Goal: Task Accomplishment & Management: Use online tool/utility

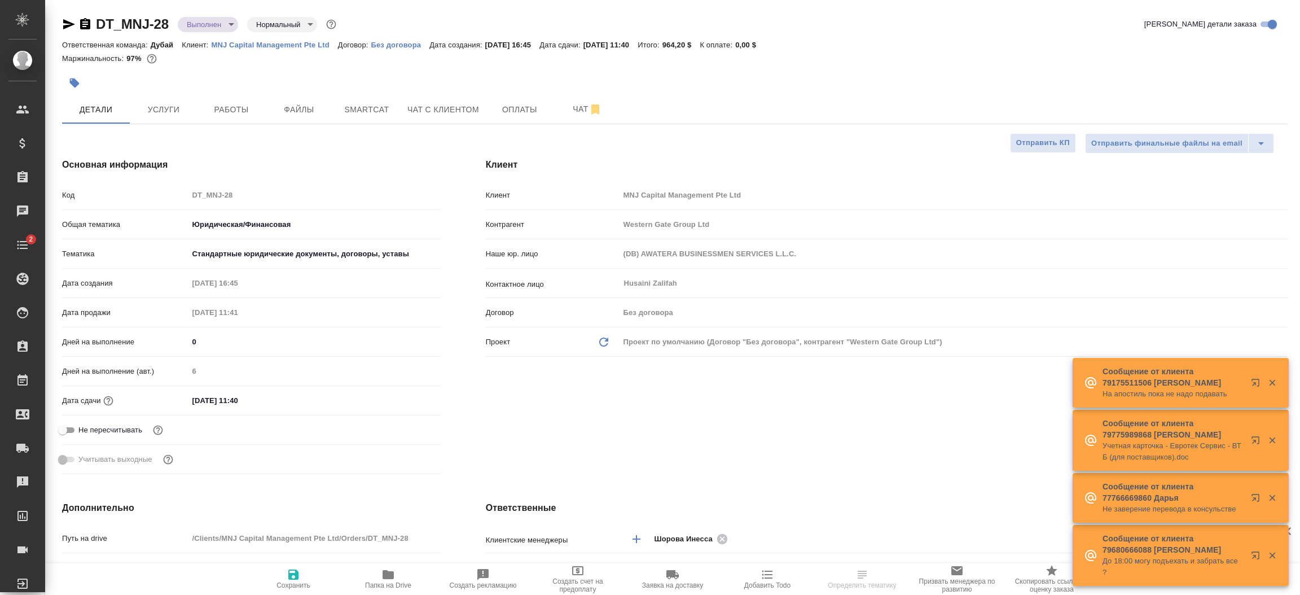
select select "RU"
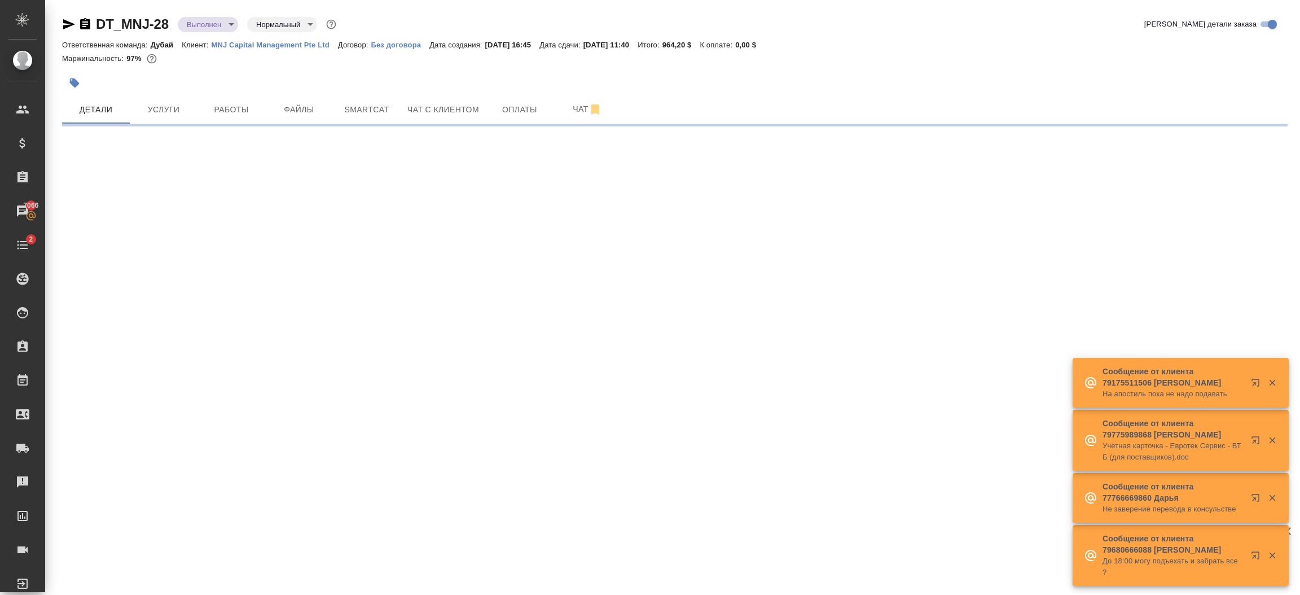
select select "RU"
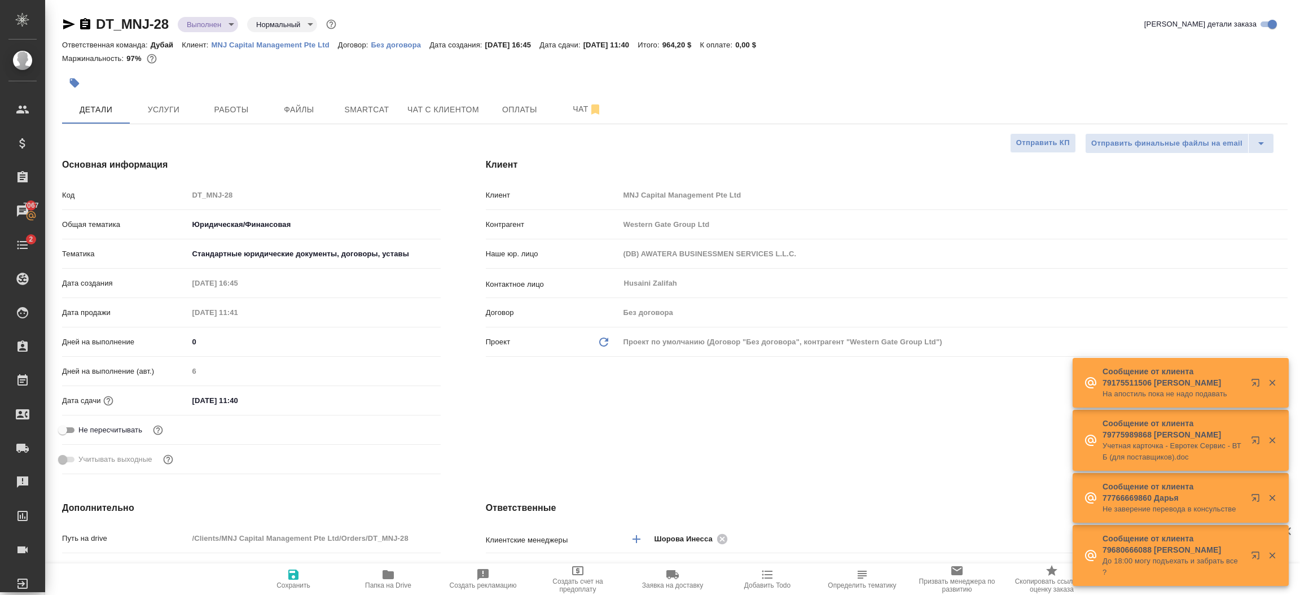
type textarea "x"
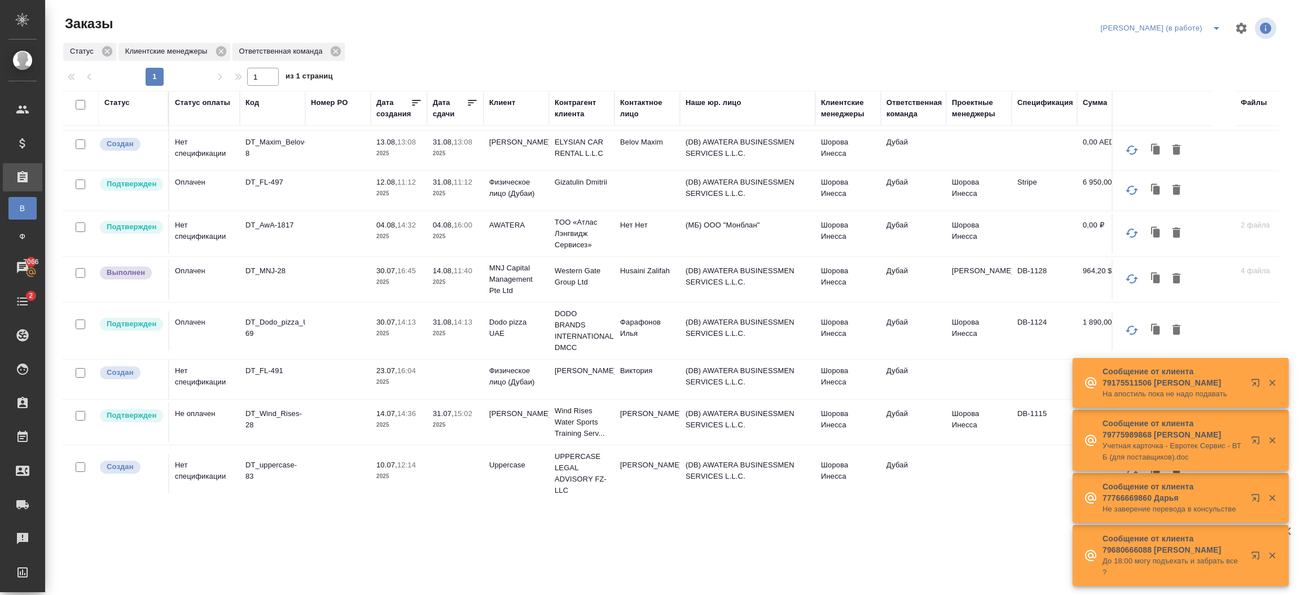
scroll to position [225, 0]
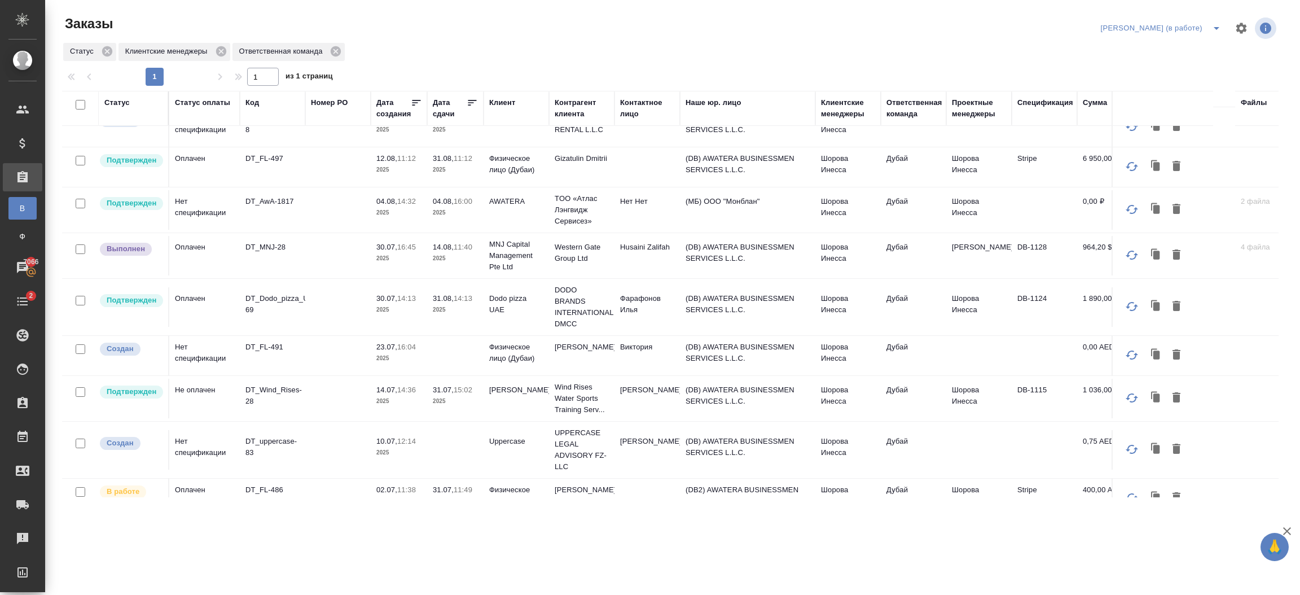
click at [409, 259] on p "2025" at bounding box center [398, 258] width 45 height 11
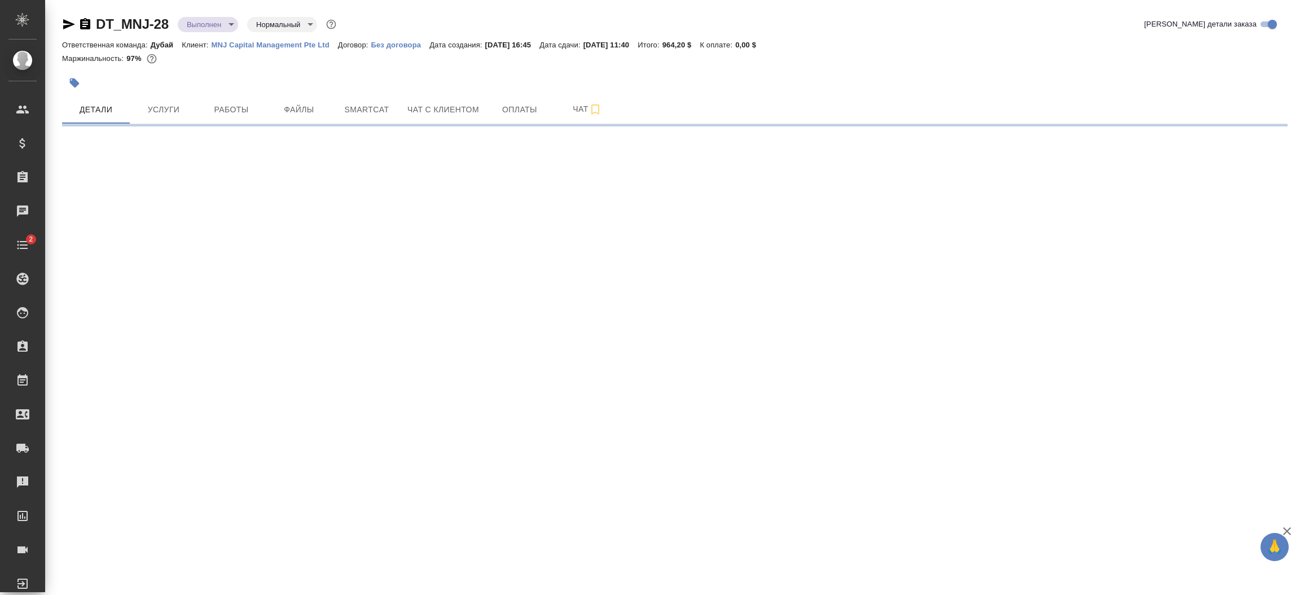
select select "RU"
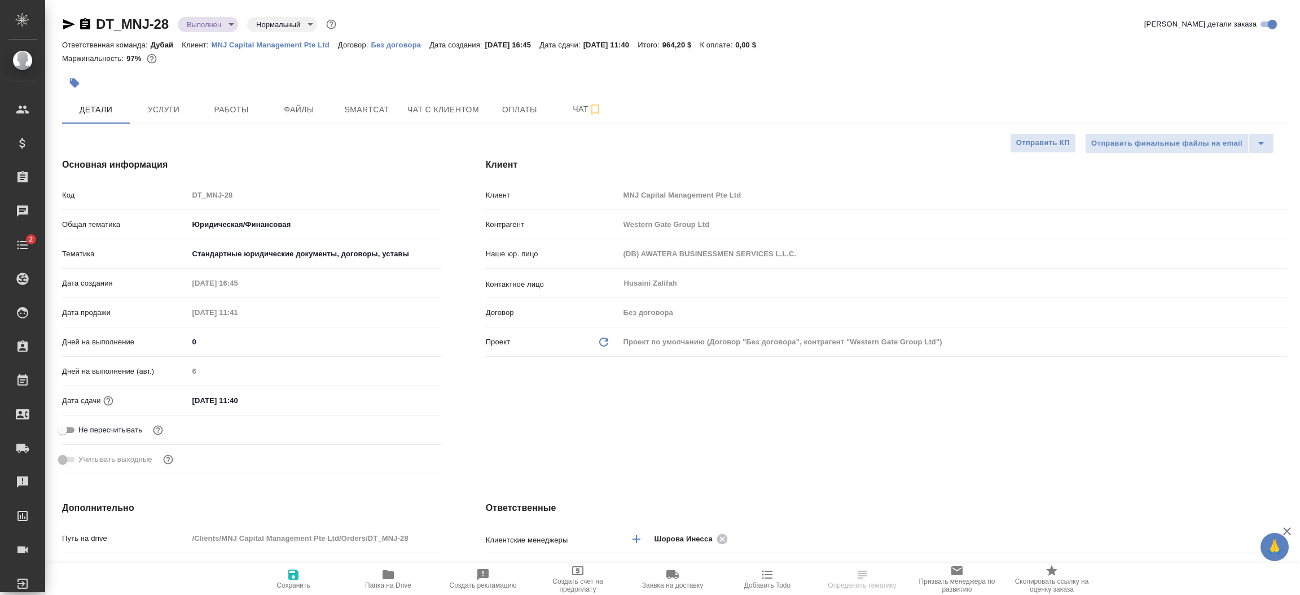
type textarea "x"
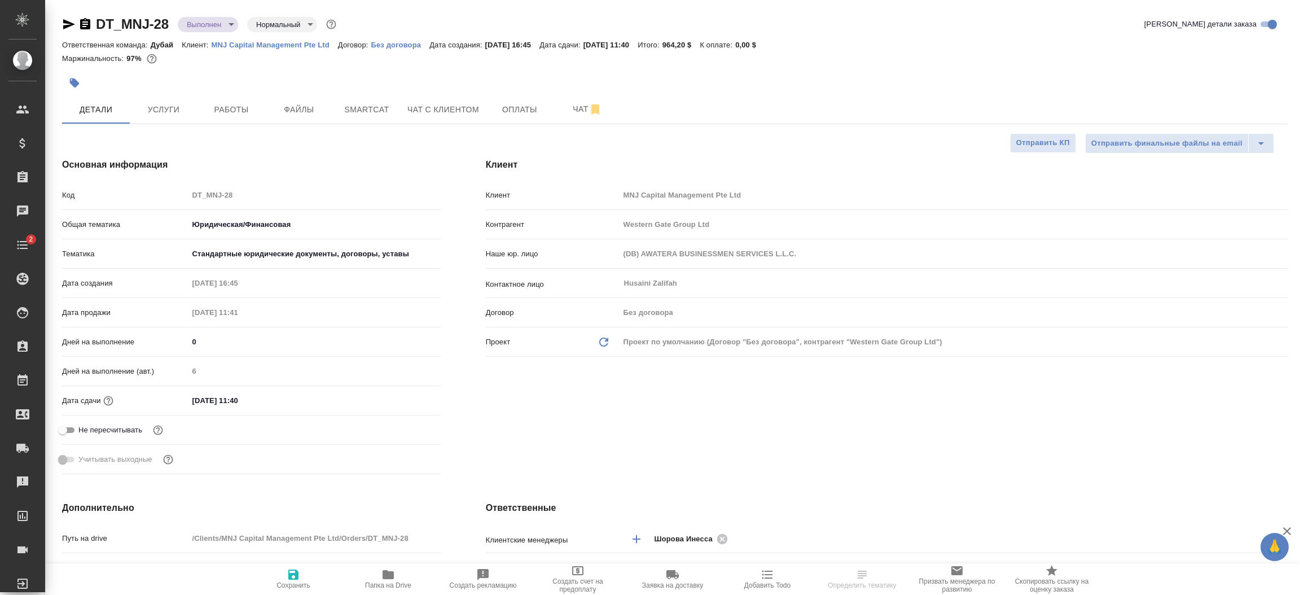
type textarea "x"
click at [180, 109] on span "Услуги" at bounding box center [164, 110] width 54 height 14
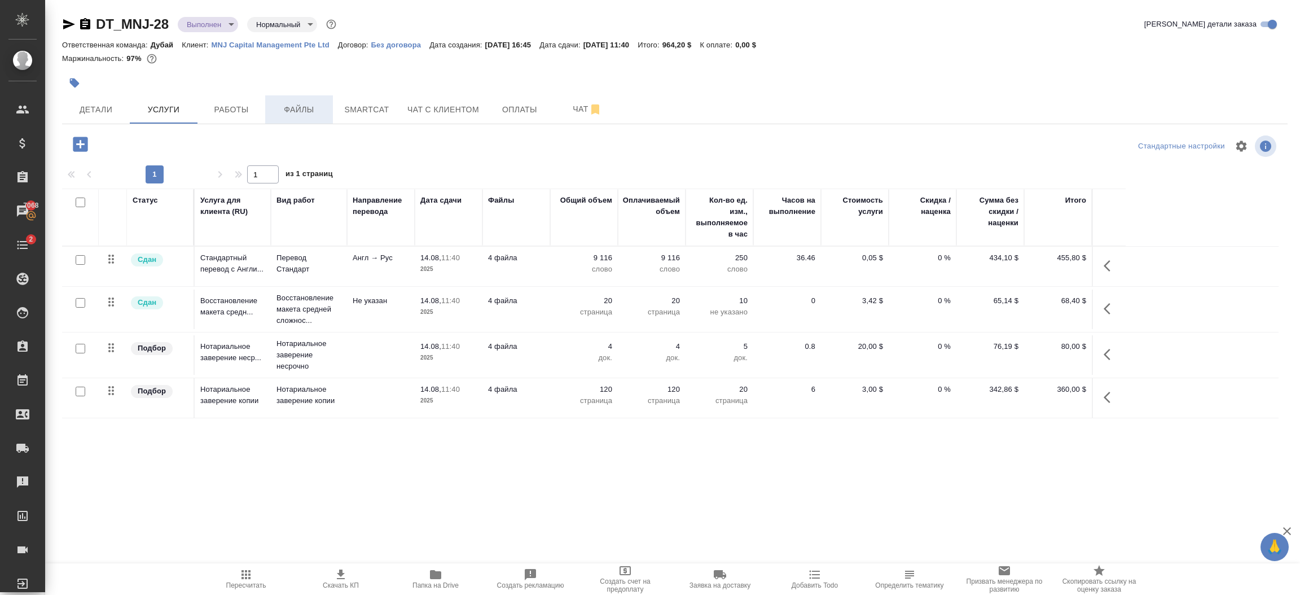
click at [301, 108] on span "Файлы" at bounding box center [299, 110] width 54 height 14
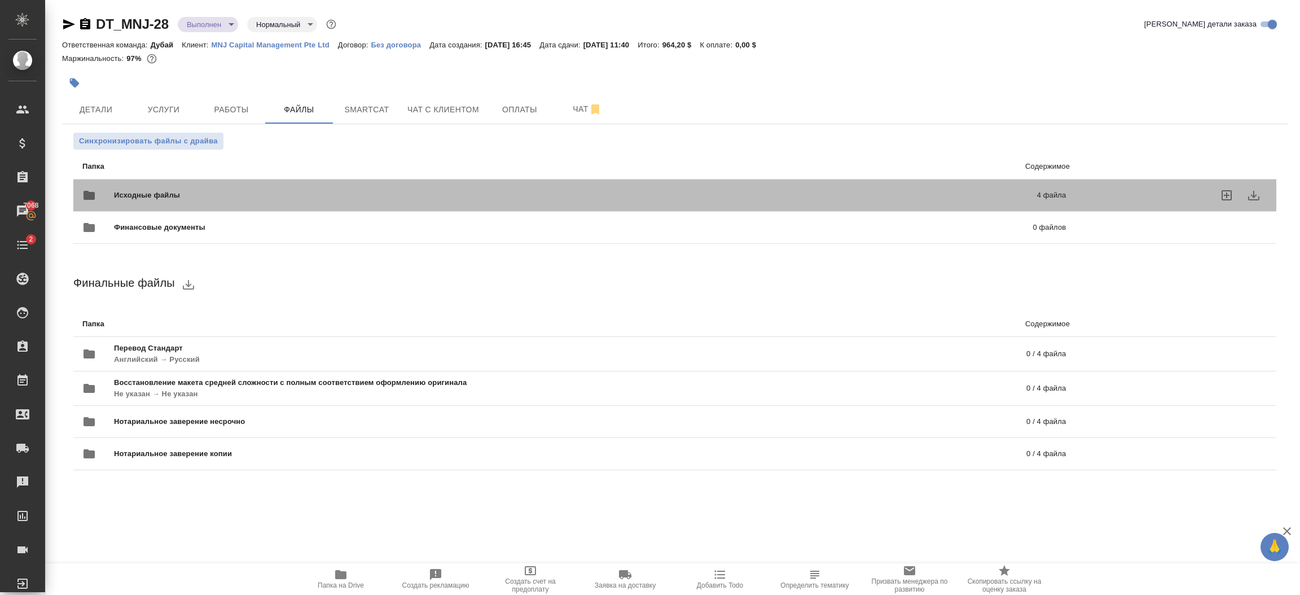
click at [1161, 188] on div at bounding box center [1177, 195] width 179 height 27
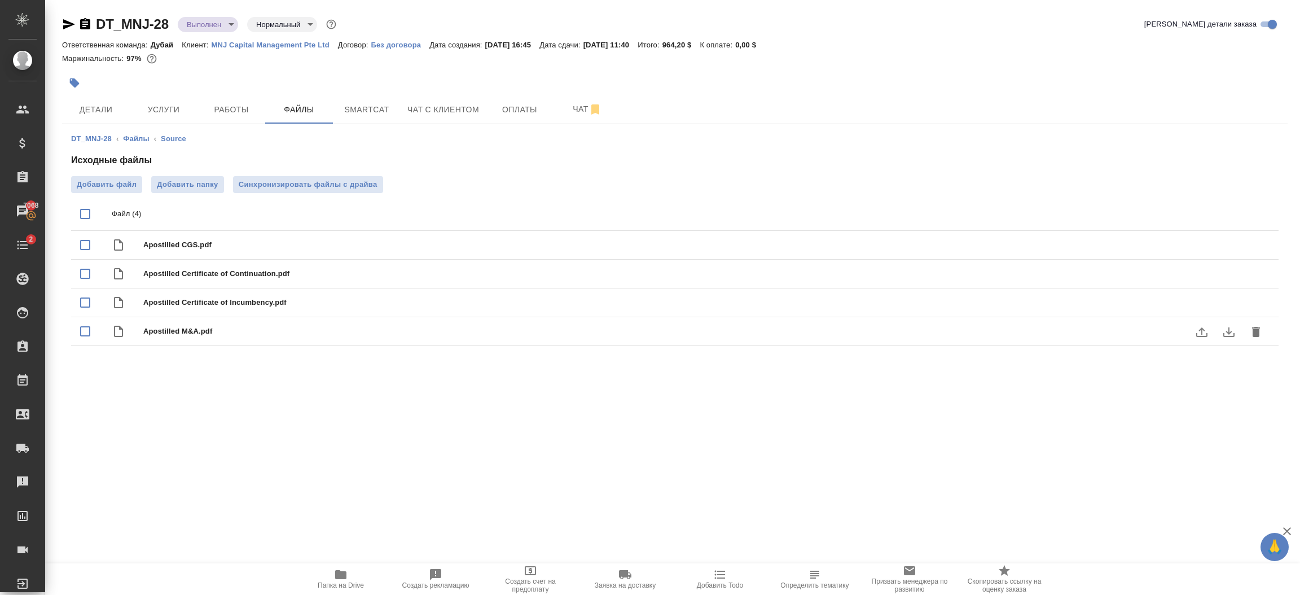
click at [87, 333] on input "checkbox" at bounding box center [85, 331] width 24 height 24
checkbox input "true"
click at [1237, 332] on button "download" at bounding box center [1228, 331] width 27 height 27
click at [86, 275] on input "checkbox" at bounding box center [85, 274] width 24 height 24
checkbox input "true"
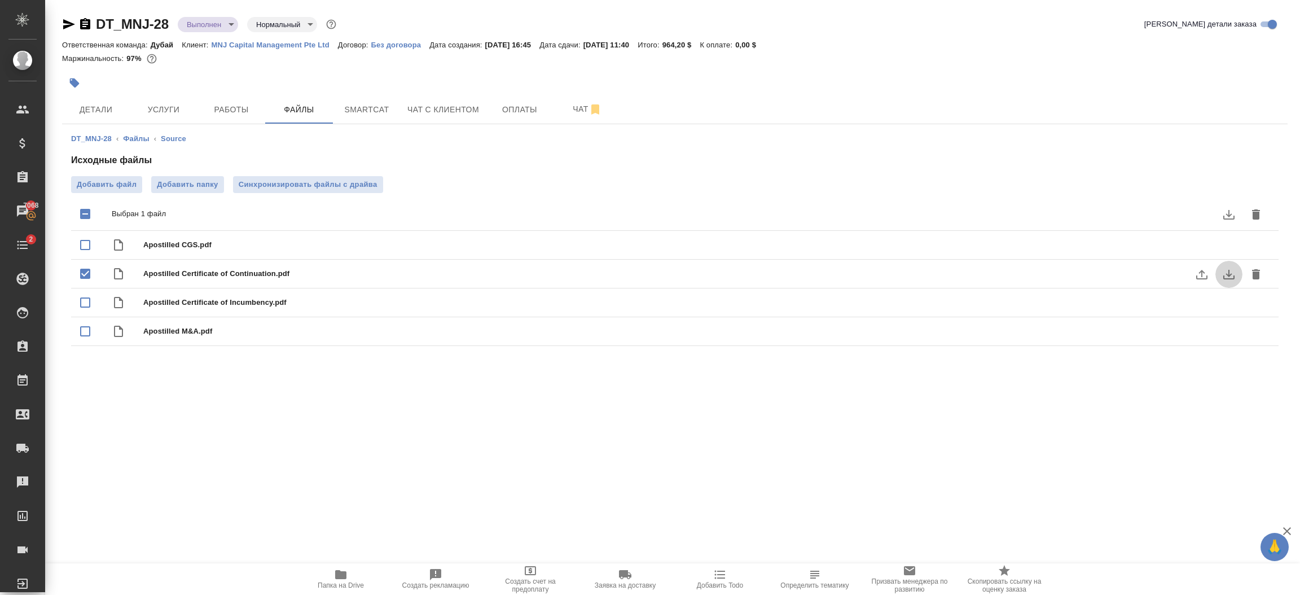
click at [1227, 274] on icon "download" at bounding box center [1228, 275] width 11 height 10
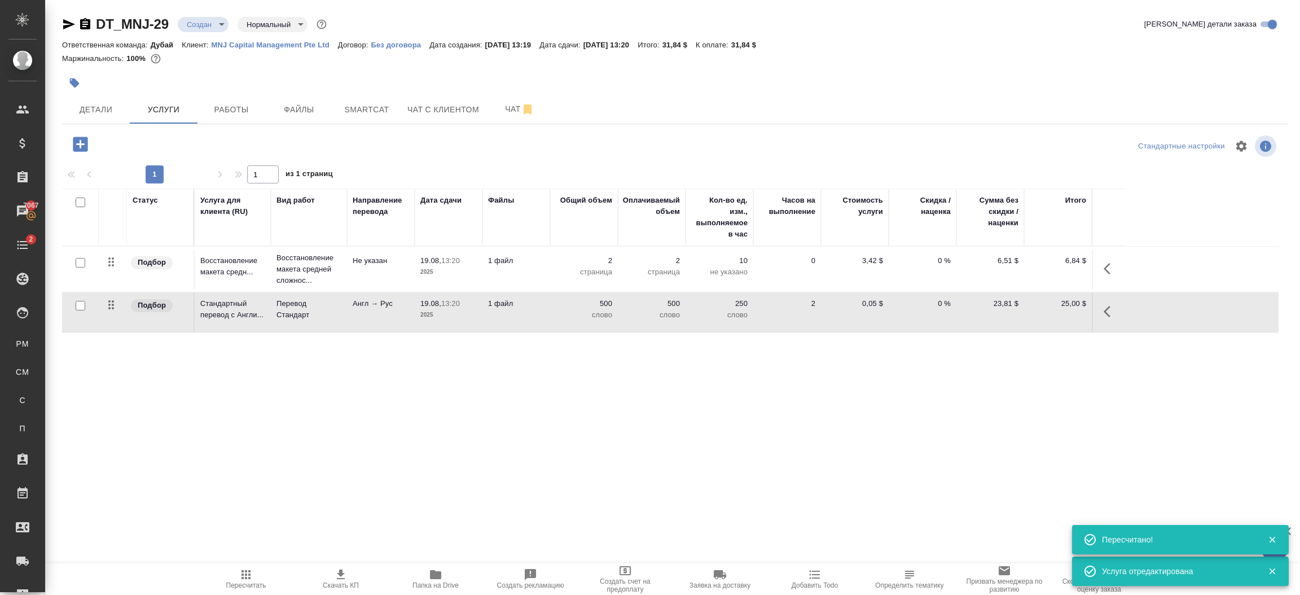
click at [73, 144] on icon "button" at bounding box center [80, 144] width 15 height 15
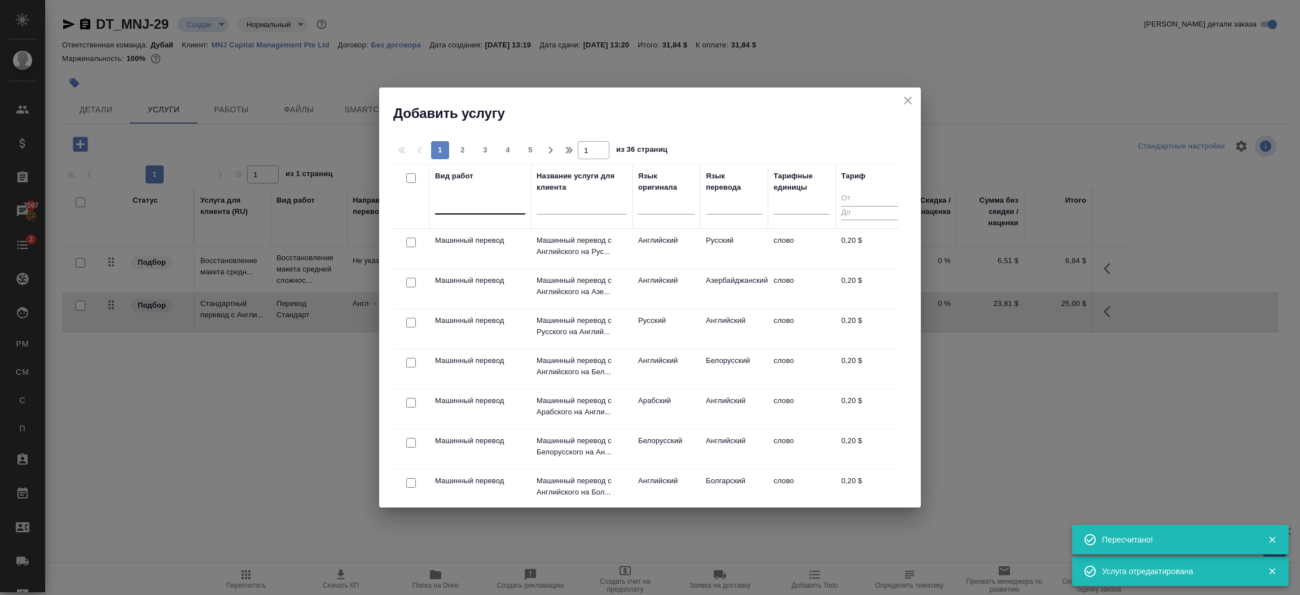
click at [485, 205] on div at bounding box center [480, 203] width 90 height 16
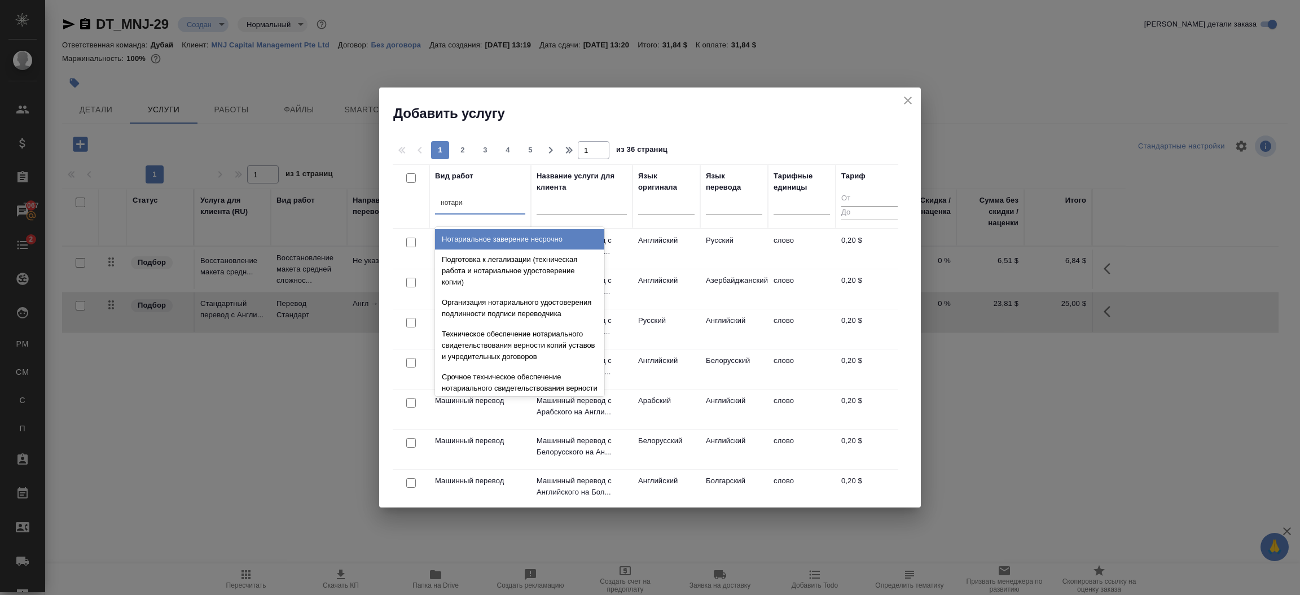
type input "нотариал"
click at [506, 240] on div "Нотариальное заверение несрочно" at bounding box center [519, 239] width 169 height 20
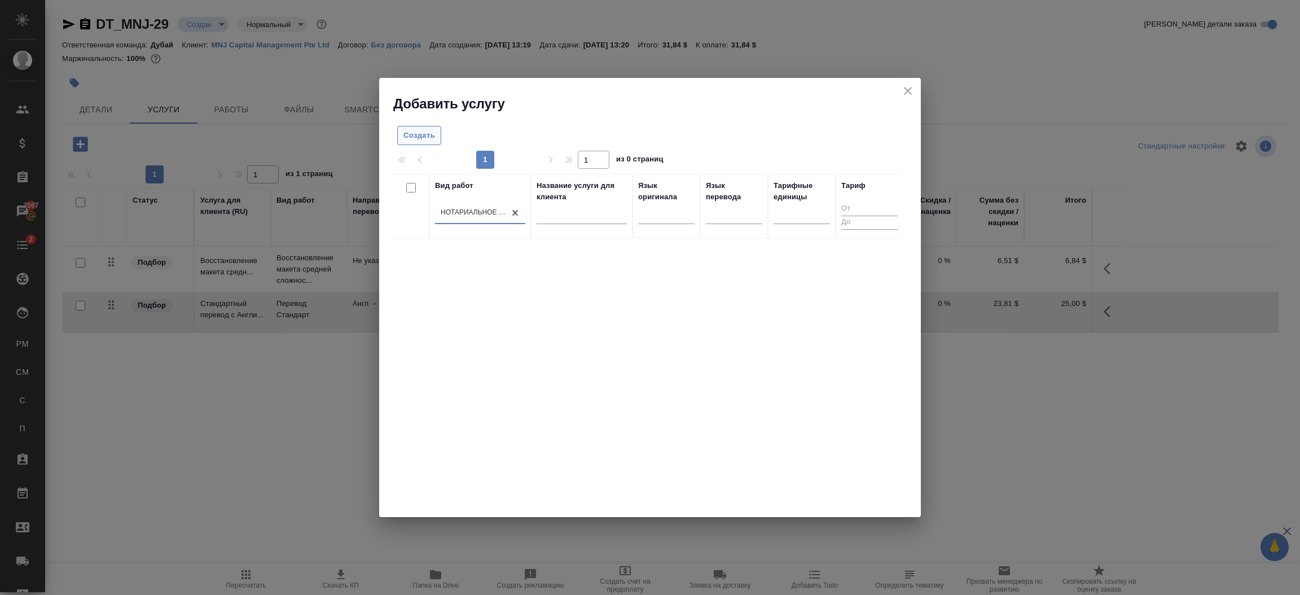
click at [418, 133] on span "Создать" at bounding box center [419, 135] width 32 height 13
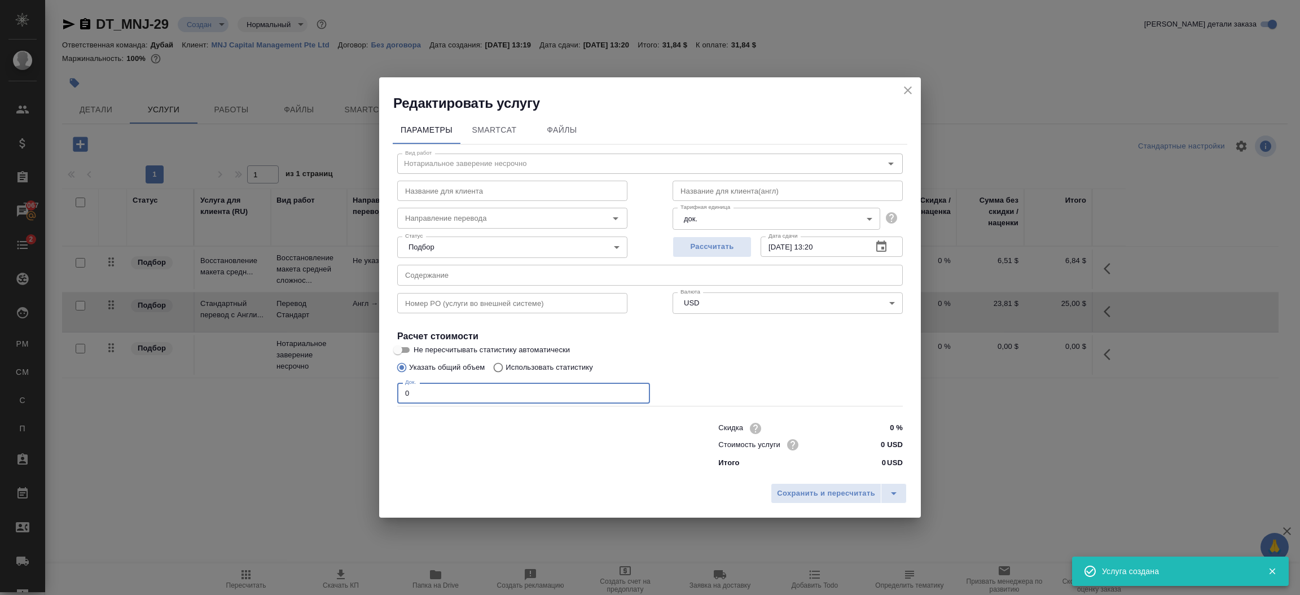
click at [537, 396] on input "0" at bounding box center [523, 393] width 253 height 20
type input "1"
click at [881, 440] on input "0 USD" at bounding box center [881, 444] width 42 height 16
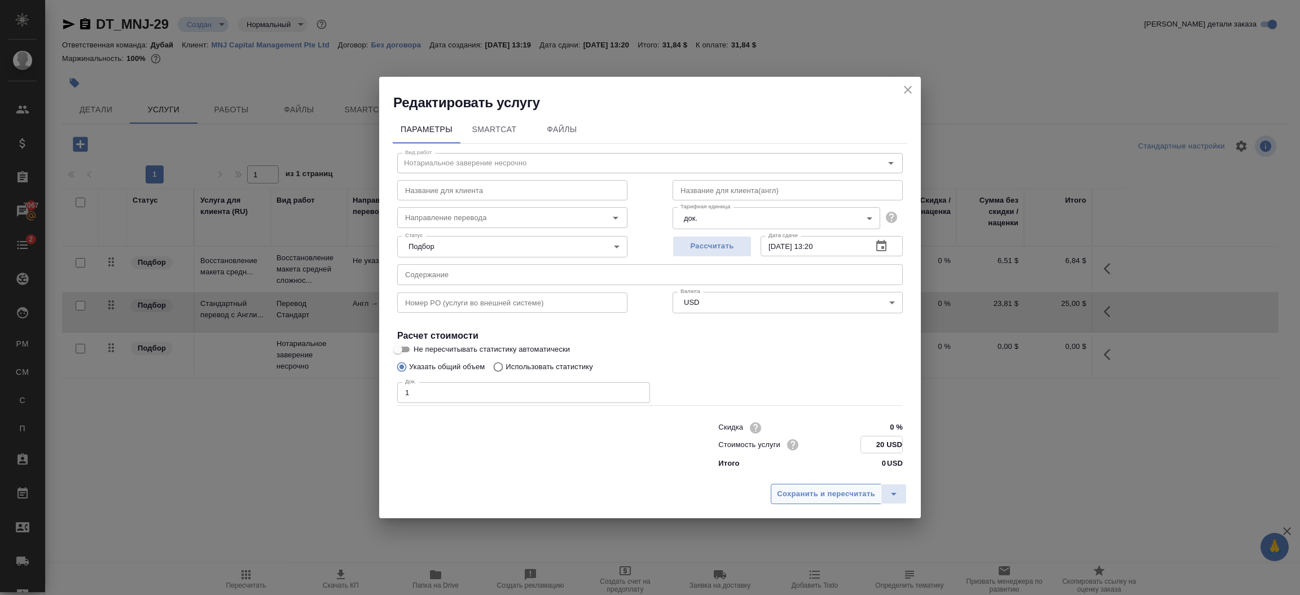
type input "20 USD"
click at [849, 499] on span "Сохранить и пересчитать" at bounding box center [826, 494] width 98 height 13
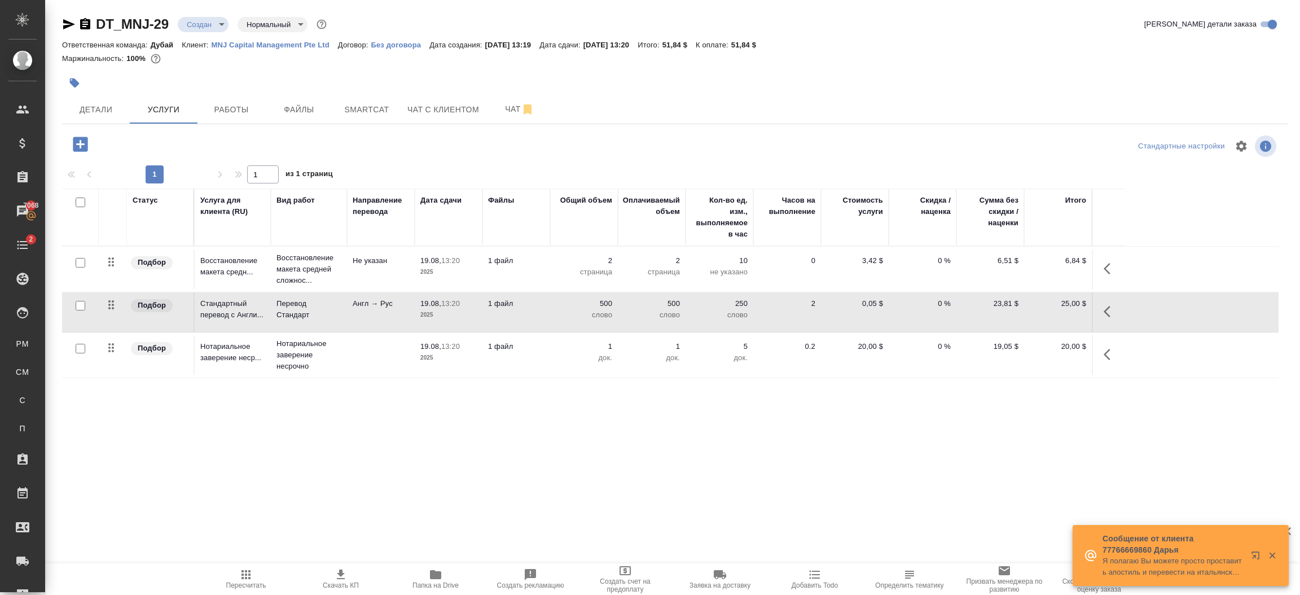
click at [84, 142] on icon "button" at bounding box center [80, 144] width 15 height 15
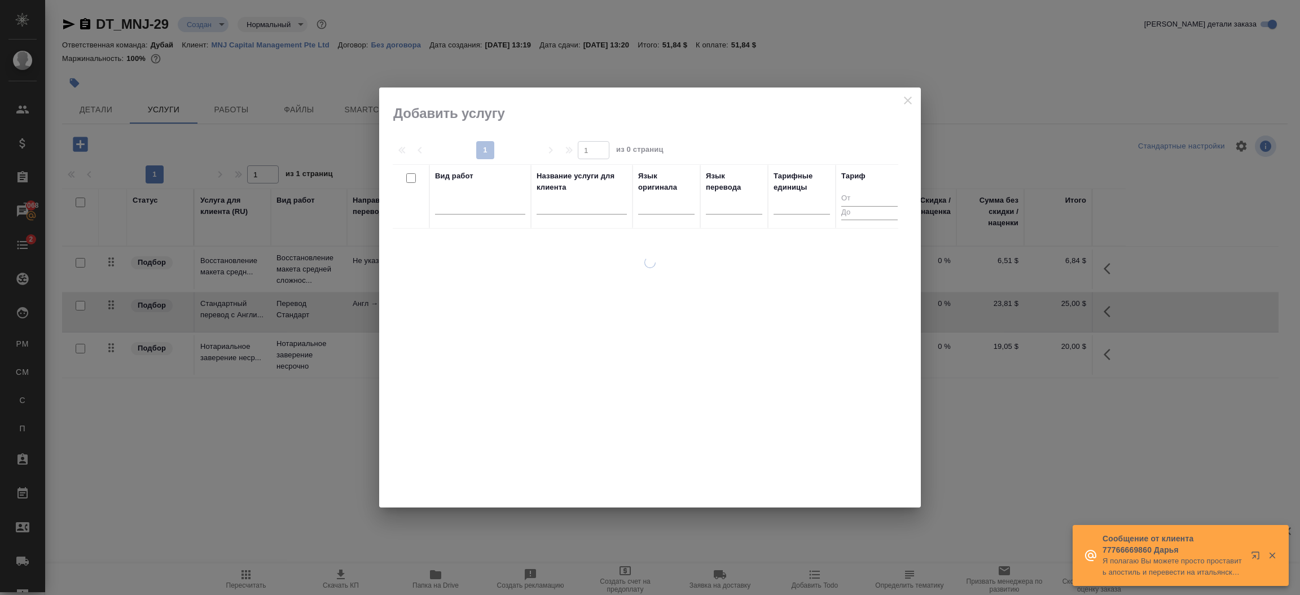
click at [500, 215] on div at bounding box center [480, 207] width 90 height 29
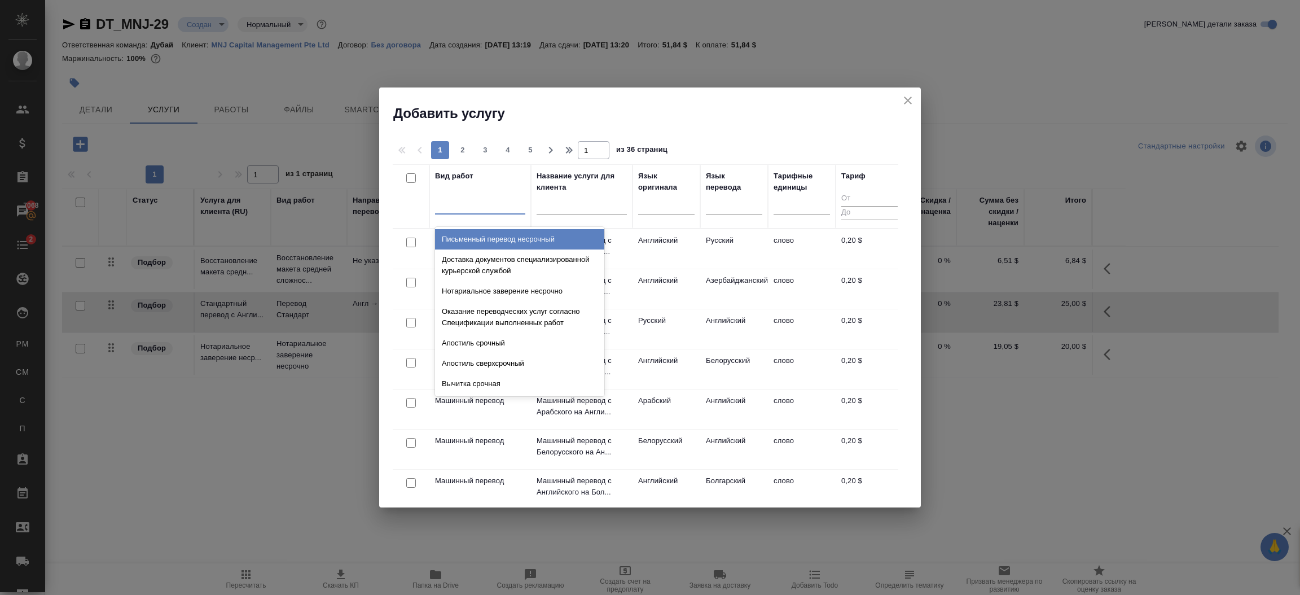
click at [468, 205] on div at bounding box center [480, 203] width 90 height 16
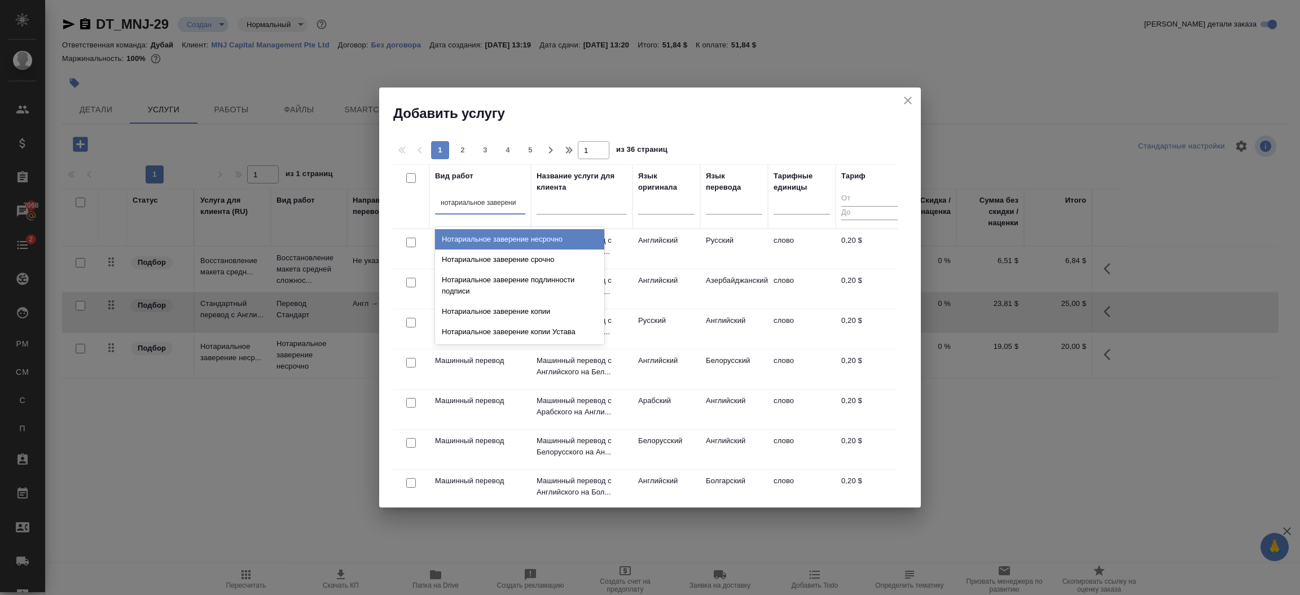
type input "нотариальное заверение"
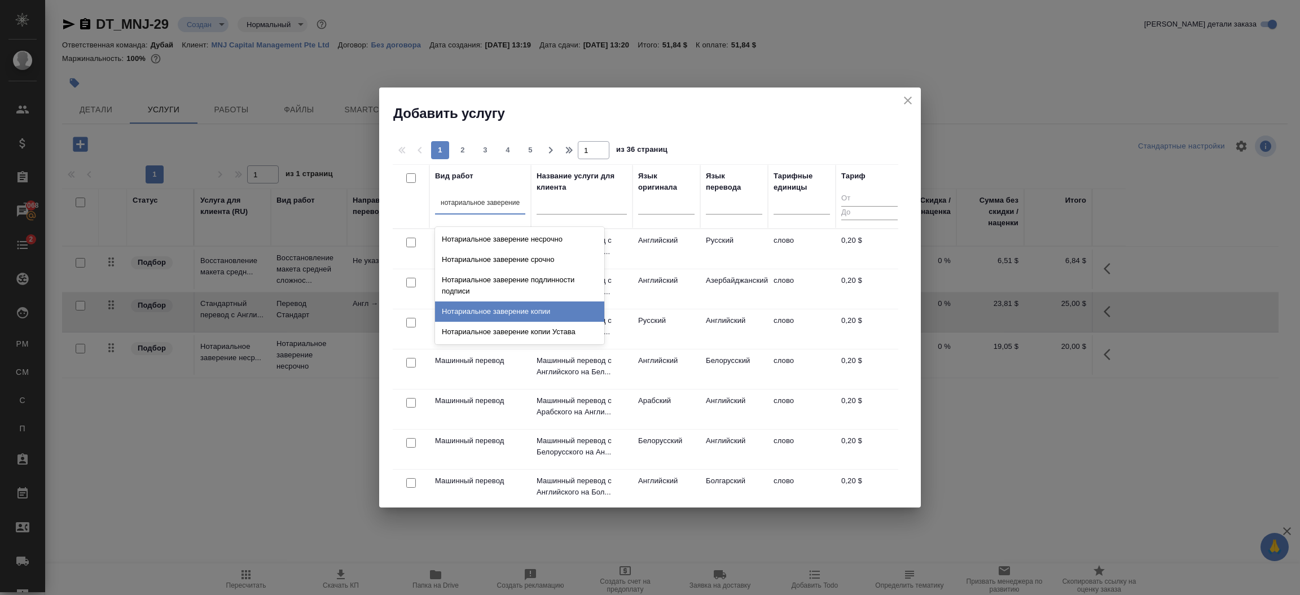
click at [526, 309] on div "Нотариальное заверение копии" at bounding box center [519, 311] width 169 height 20
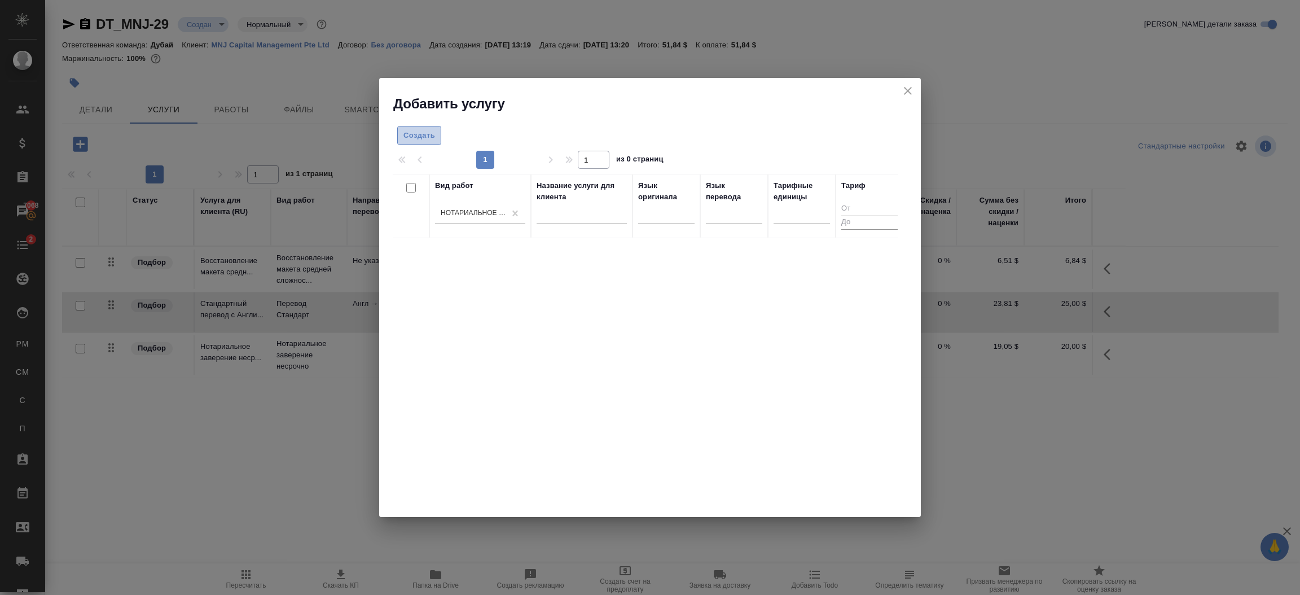
click at [428, 133] on span "Создать" at bounding box center [419, 135] width 32 height 13
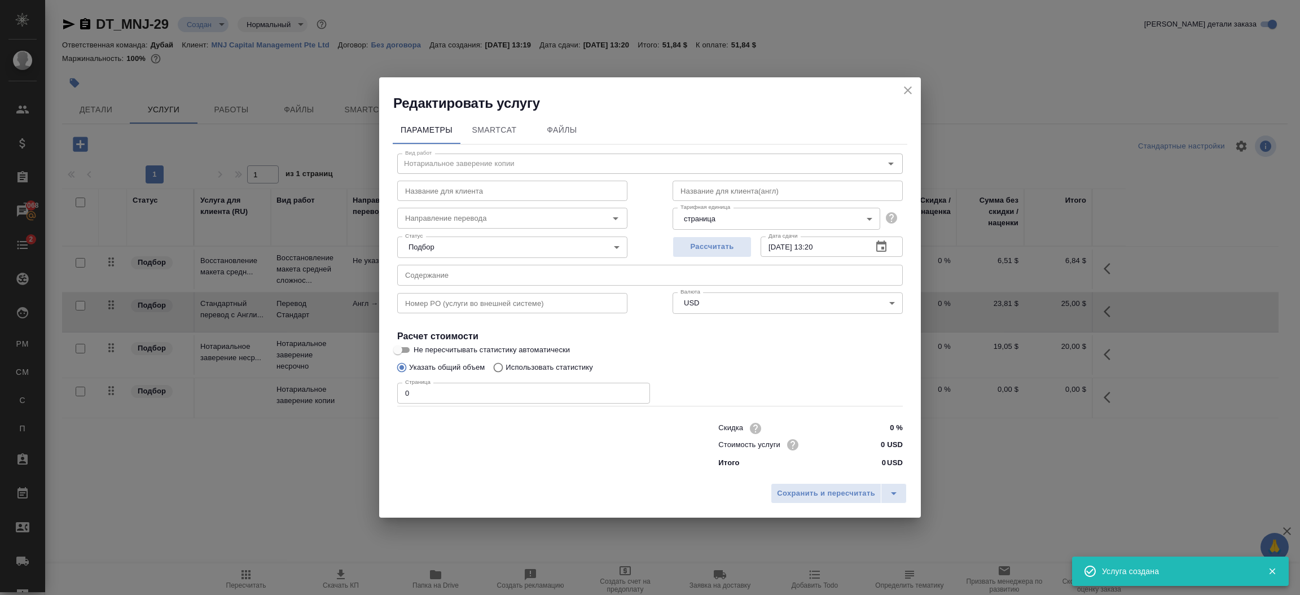
click at [574, 394] on input "0" at bounding box center [523, 393] width 253 height 20
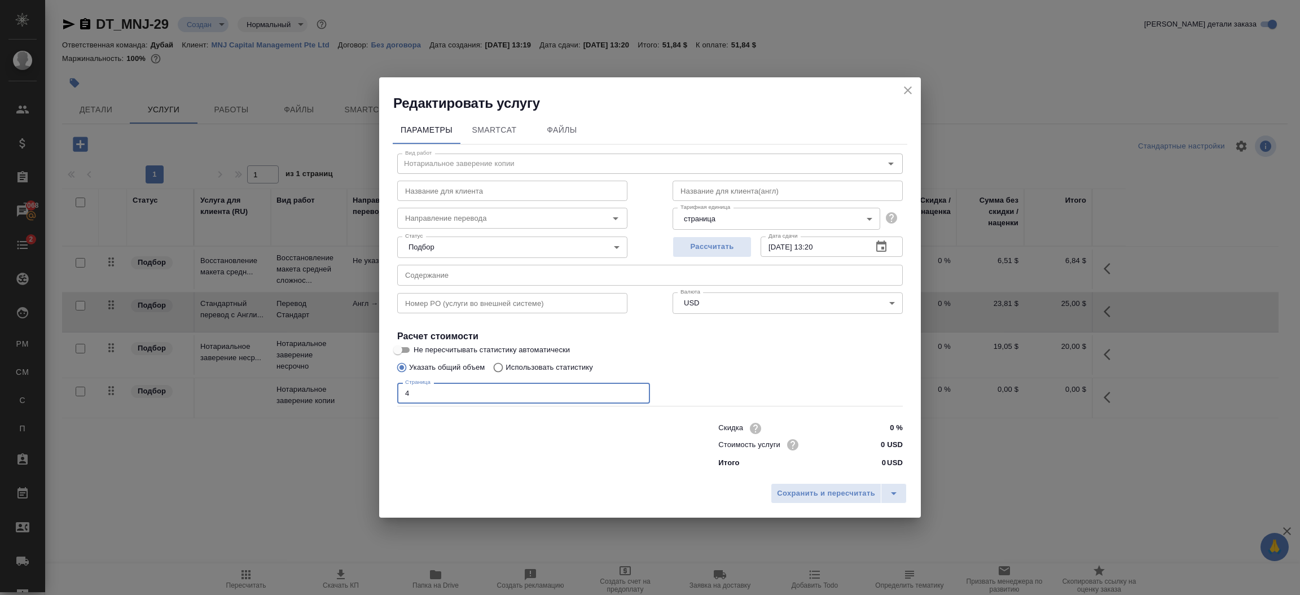
type input "4"
click at [885, 442] on input "0 USD" at bounding box center [881, 444] width 42 height 16
type input "3 USD"
click at [847, 486] on button "Сохранить и пересчитать" at bounding box center [826, 493] width 111 height 20
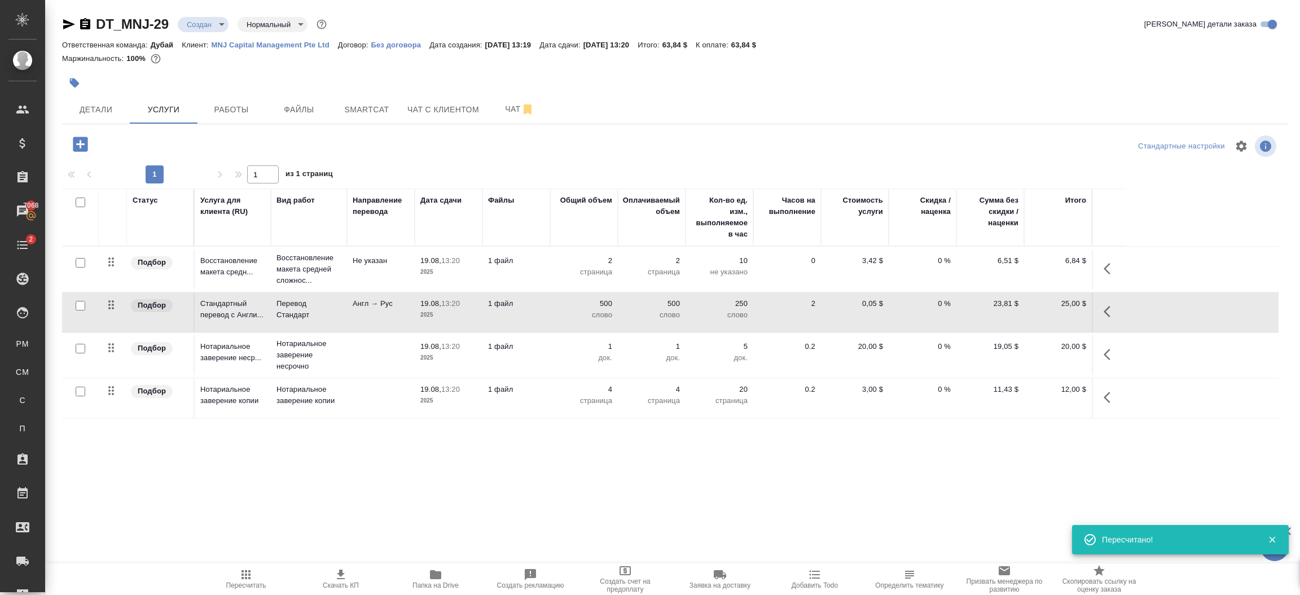
click at [84, 140] on icon "button" at bounding box center [80, 144] width 15 height 15
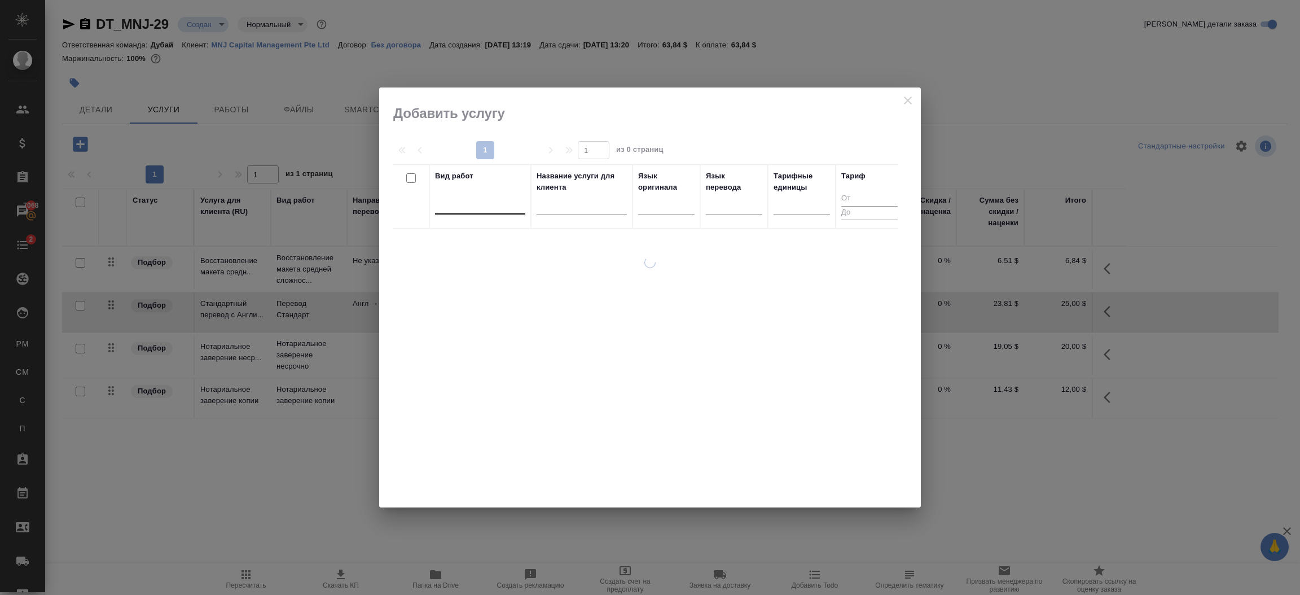
click at [459, 205] on div at bounding box center [480, 203] width 90 height 16
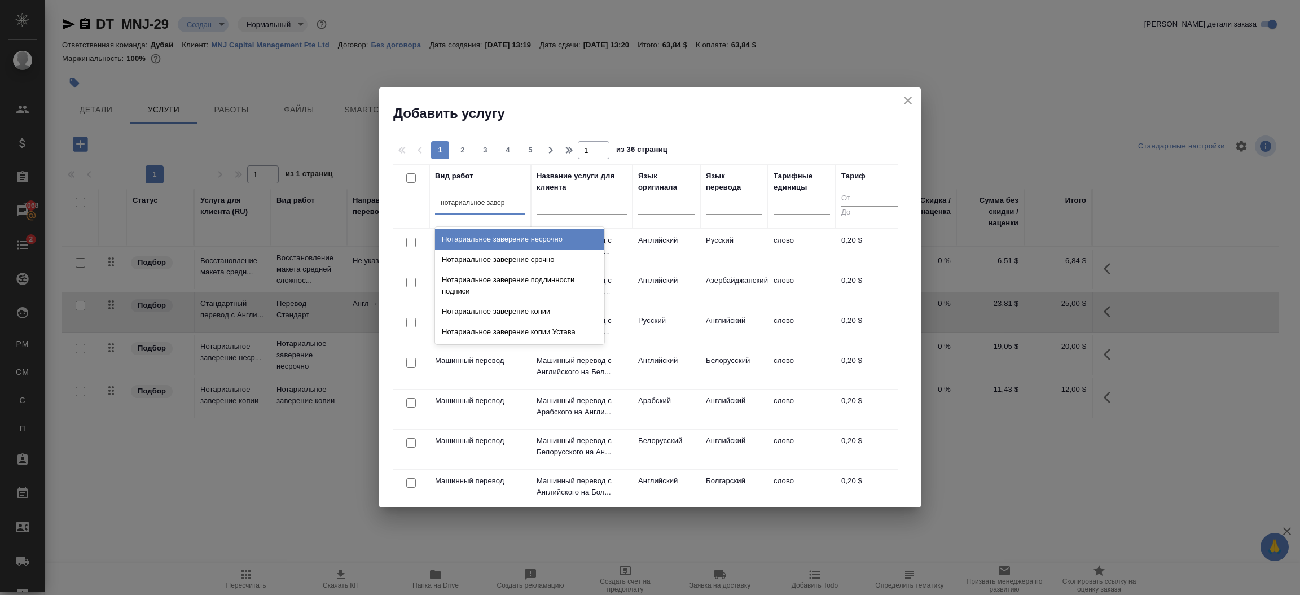
type input "нотариальное завере"
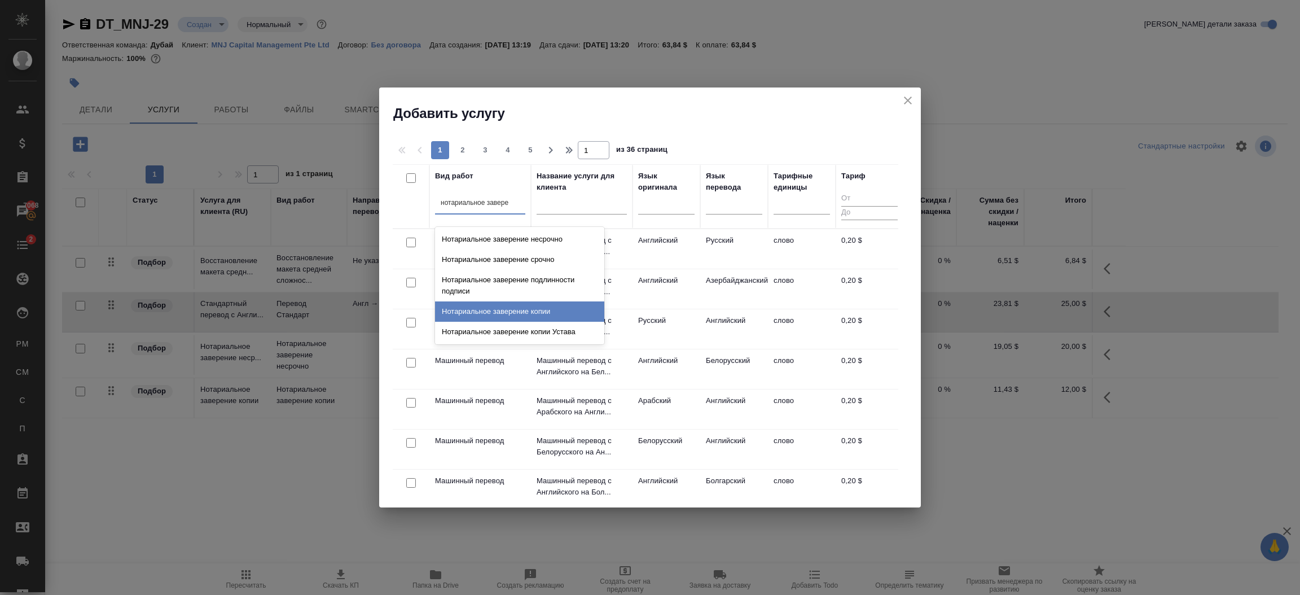
click at [547, 307] on div "Нотариальное заверение копии" at bounding box center [519, 311] width 169 height 20
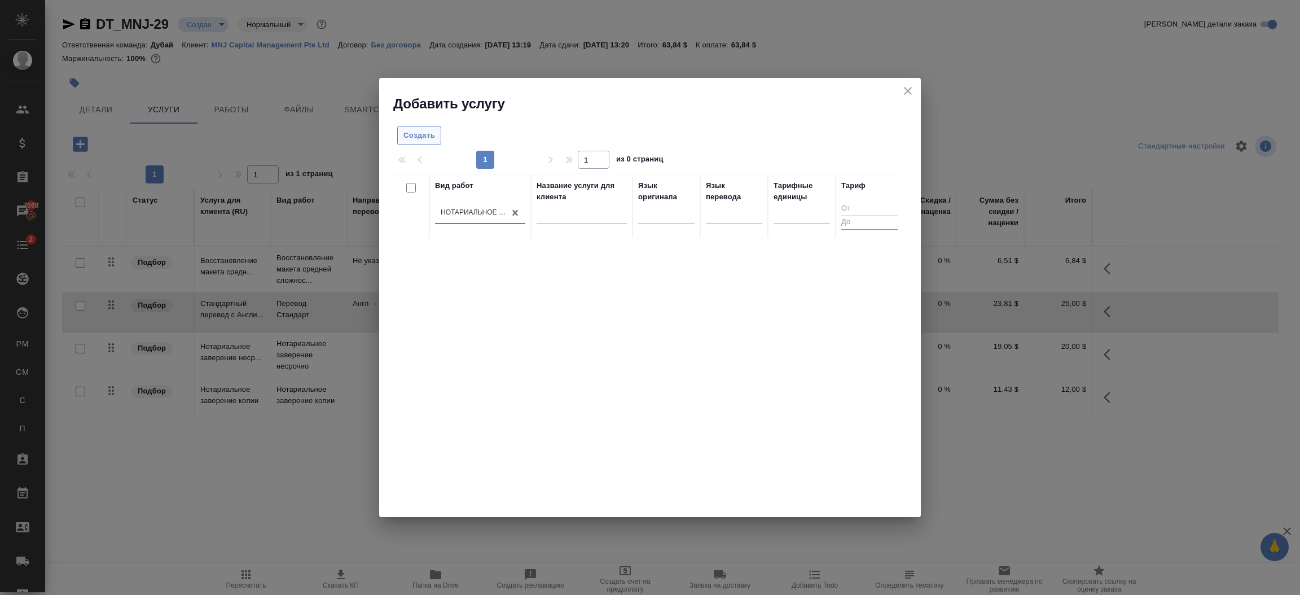
click at [421, 137] on span "Создать" at bounding box center [419, 135] width 32 height 13
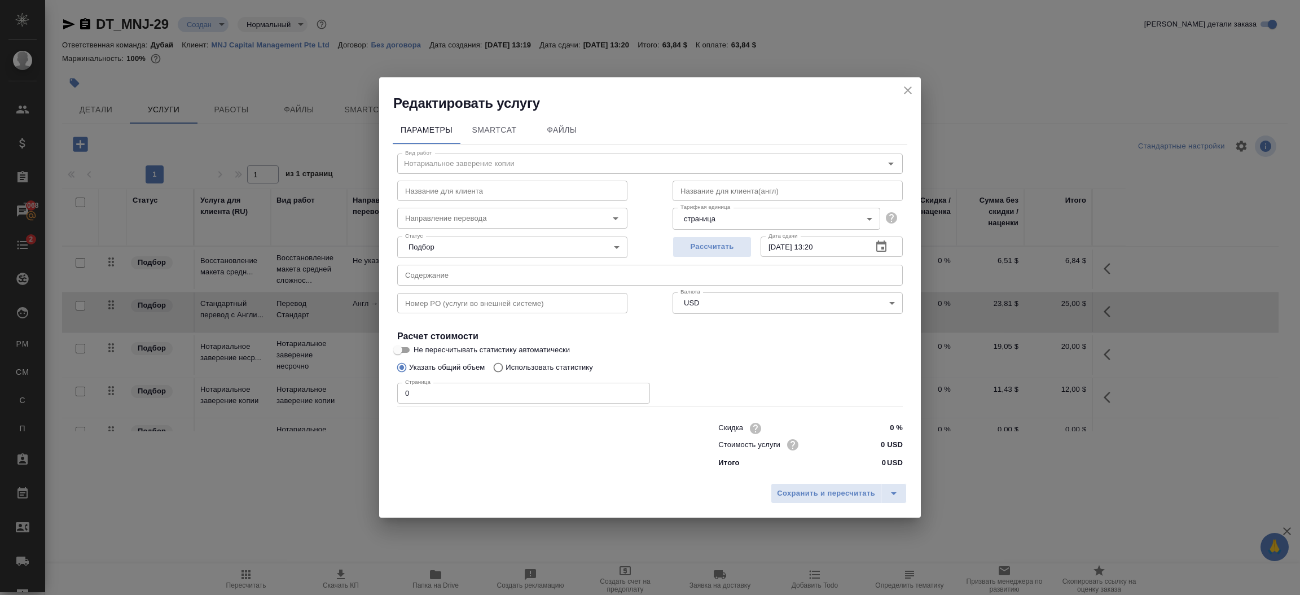
click at [544, 392] on input "0" at bounding box center [523, 393] width 253 height 20
type input "16"
click at [883, 448] on input "0 USD" at bounding box center [881, 444] width 42 height 16
type input "3 USD"
click at [849, 502] on button "Сохранить и пересчитать" at bounding box center [826, 494] width 111 height 20
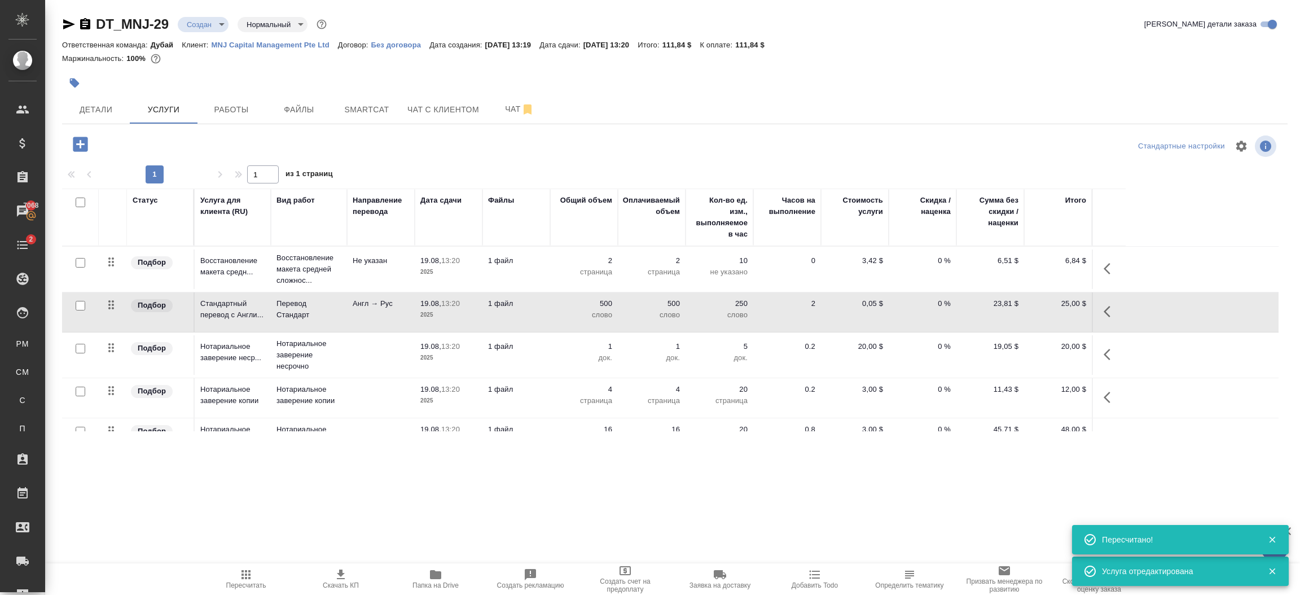
drag, startPoint x: 1260, startPoint y: 358, endPoint x: 1259, endPoint y: 387, distance: 28.8
click at [1259, 387] on tbody "Подбор Восстановление макета средн... Восстановление макета средней сложнос... …" at bounding box center [670, 353] width 1217 height 212
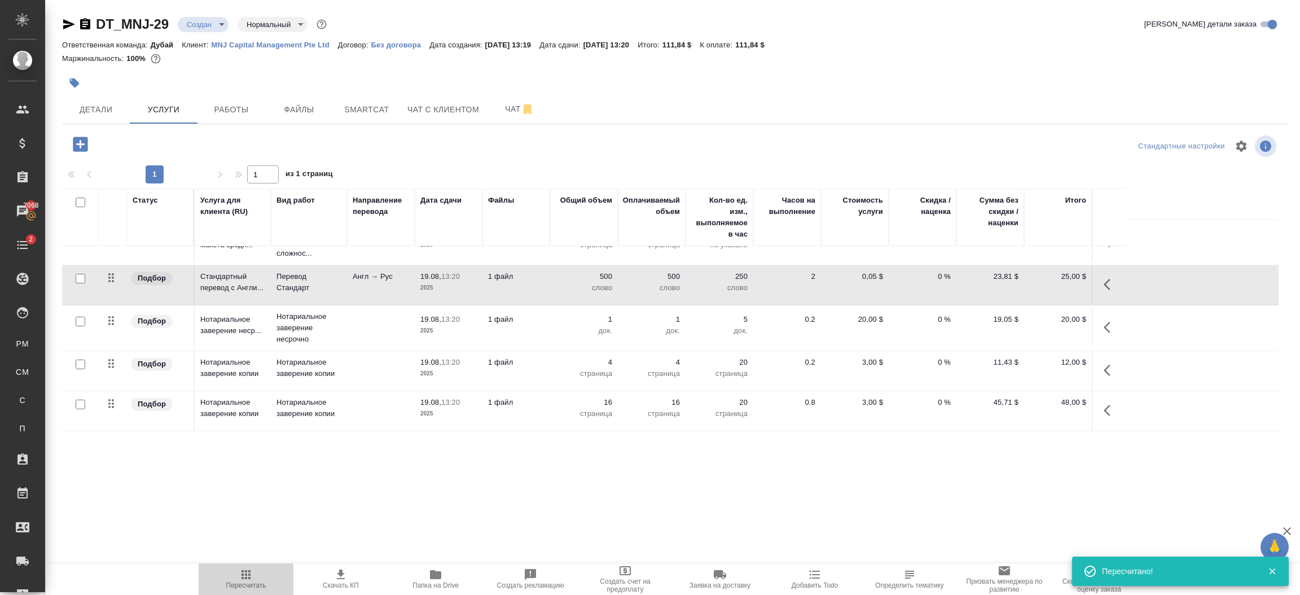
click at [253, 581] on span "Пересчитать" at bounding box center [246, 585] width 40 height 8
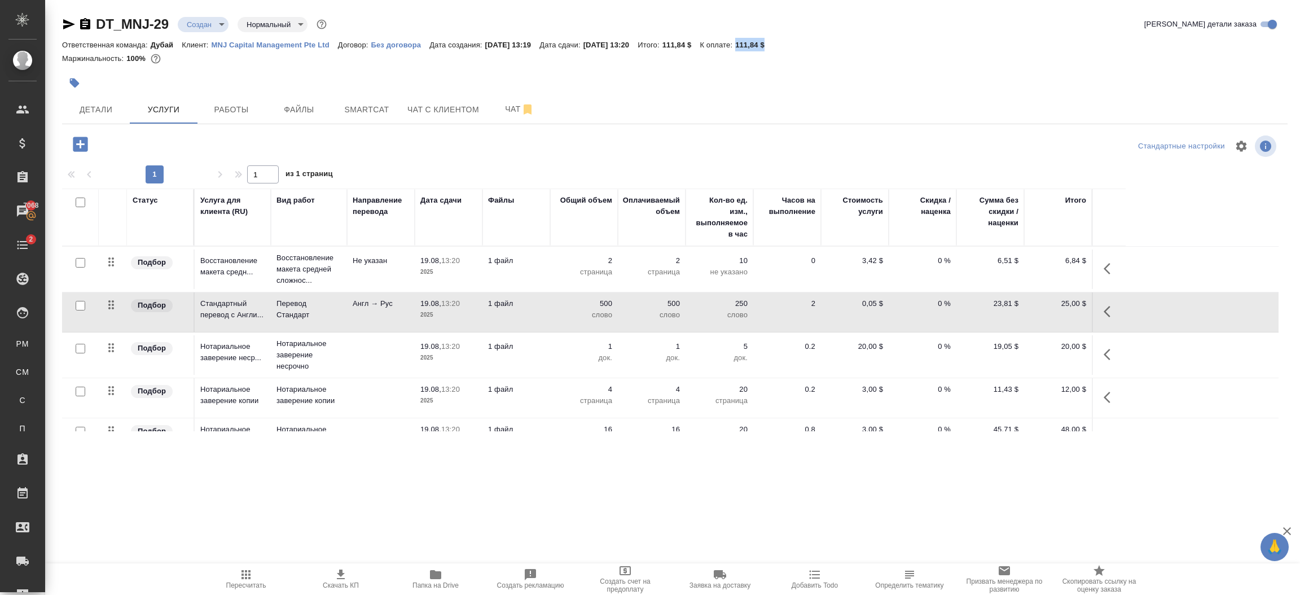
drag, startPoint x: 803, startPoint y: 46, endPoint x: 763, endPoint y: 44, distance: 39.6
click at [763, 44] on div "Ответственная команда: Дубай Клиент: MNJ Capital Management Pte Ltd Договор: Бе…" at bounding box center [675, 45] width 1226 height 14
copy p "111,84 $"
